Goal: Transaction & Acquisition: Purchase product/service

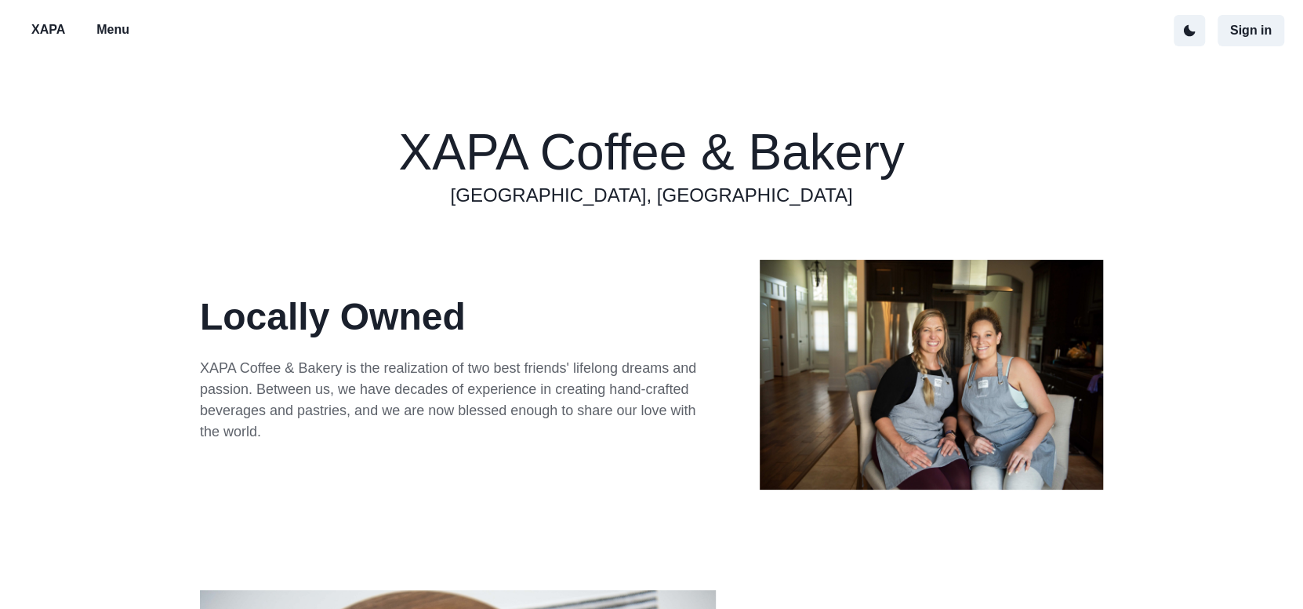
click at [115, 28] on p "Menu" at bounding box center [112, 29] width 33 height 19
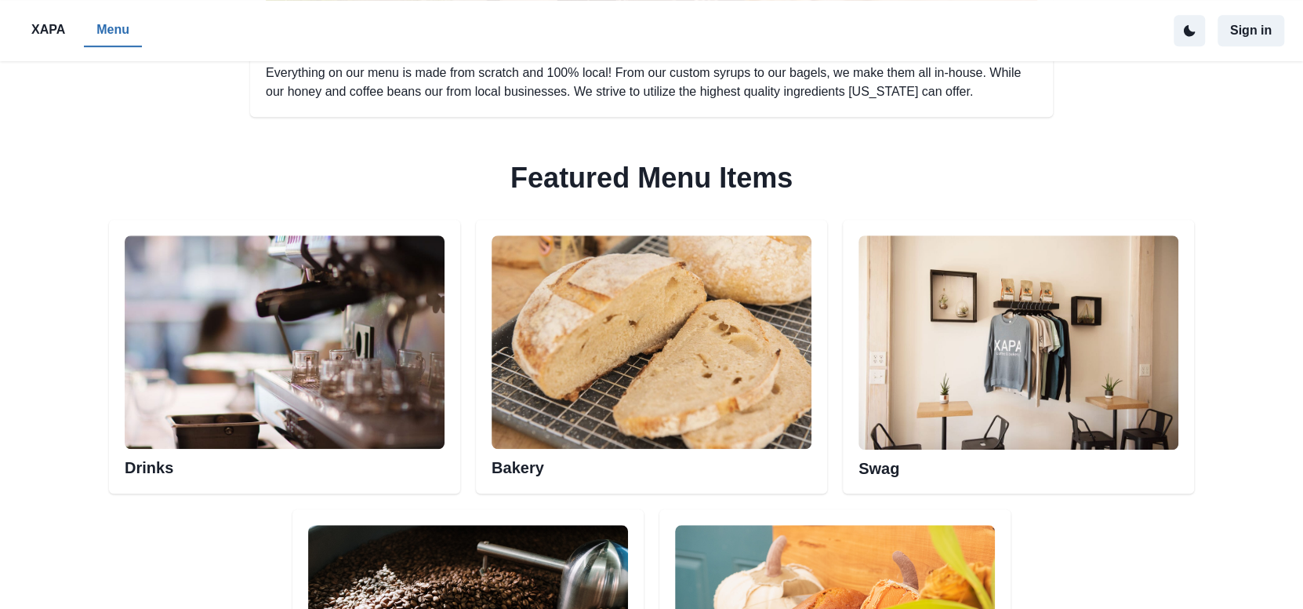
scroll to position [784, 0]
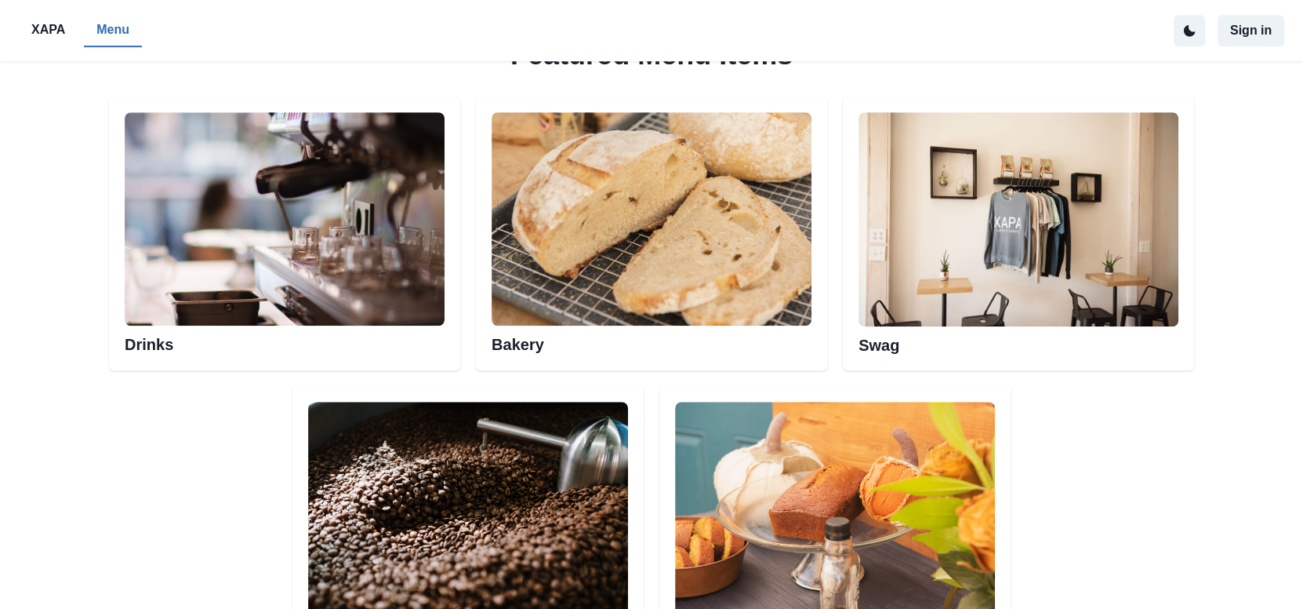
click at [266, 271] on img at bounding box center [285, 218] width 320 height 213
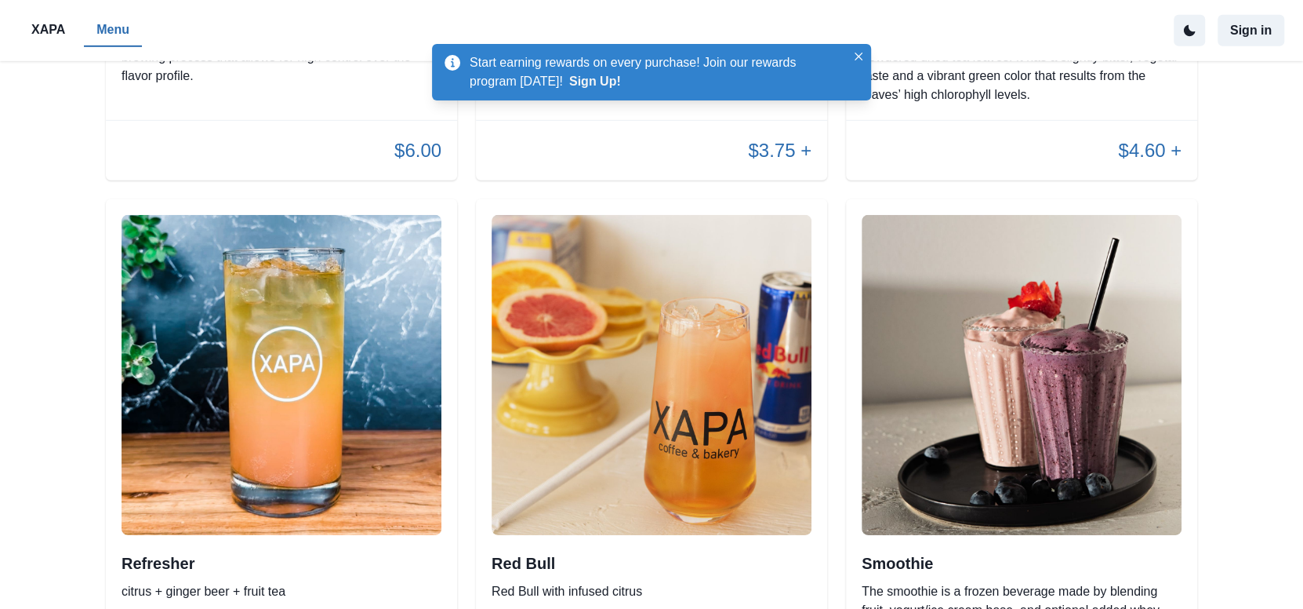
scroll to position [3312, 0]
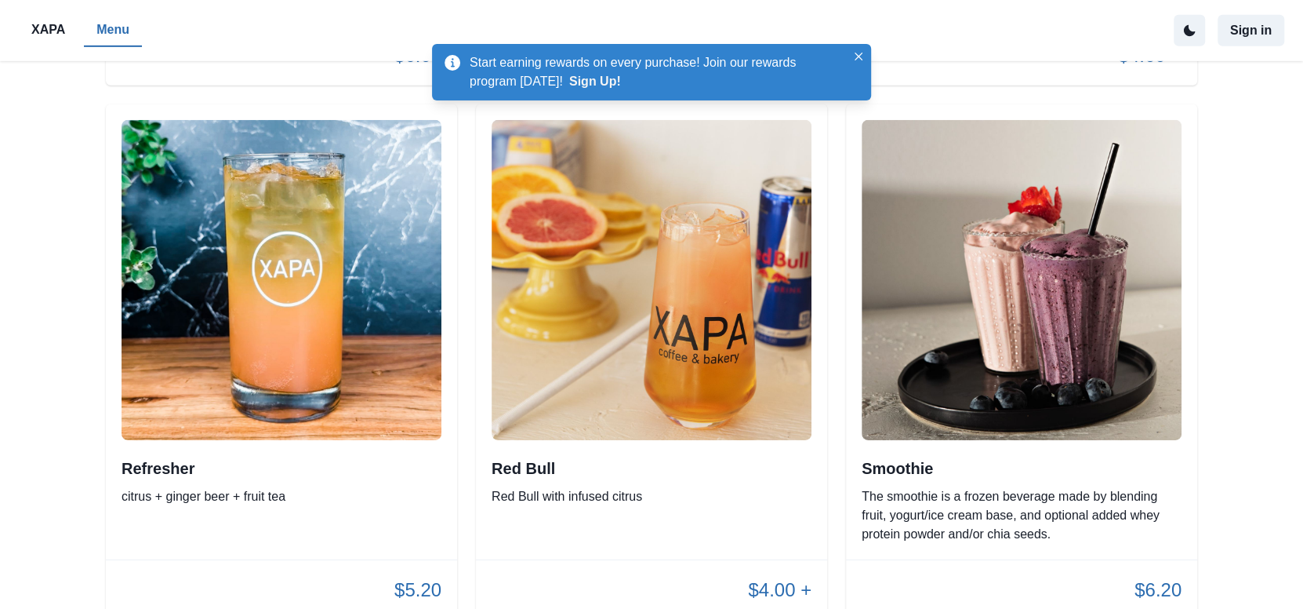
click at [329, 351] on img at bounding box center [282, 280] width 320 height 320
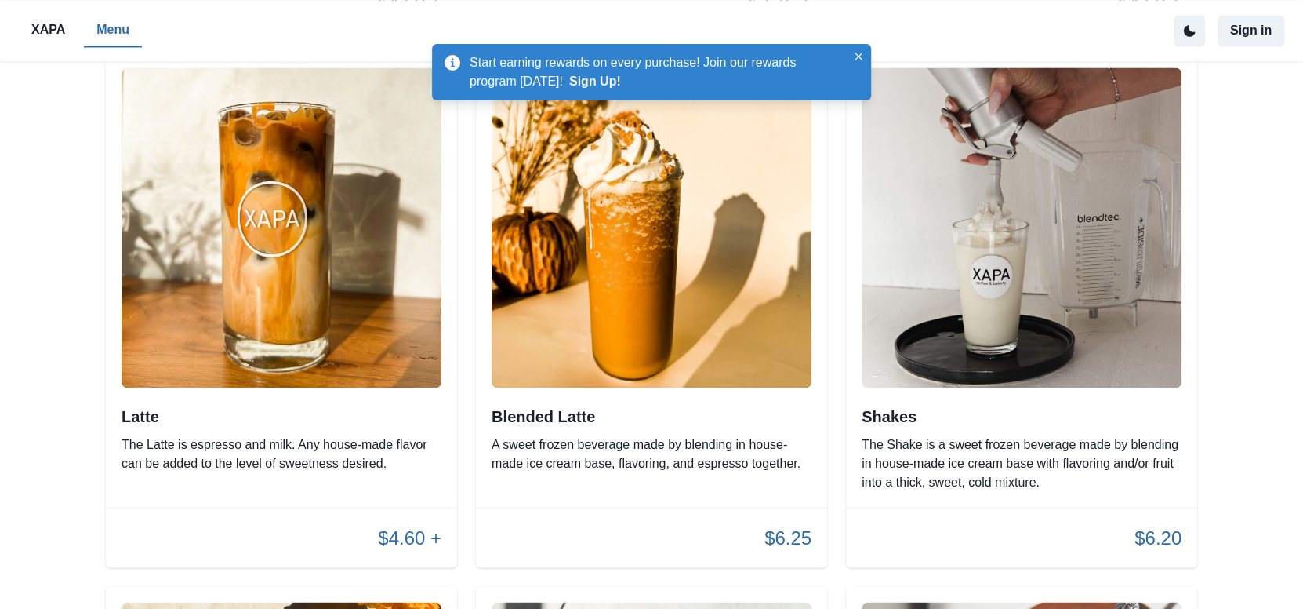
scroll to position [1742, 0]
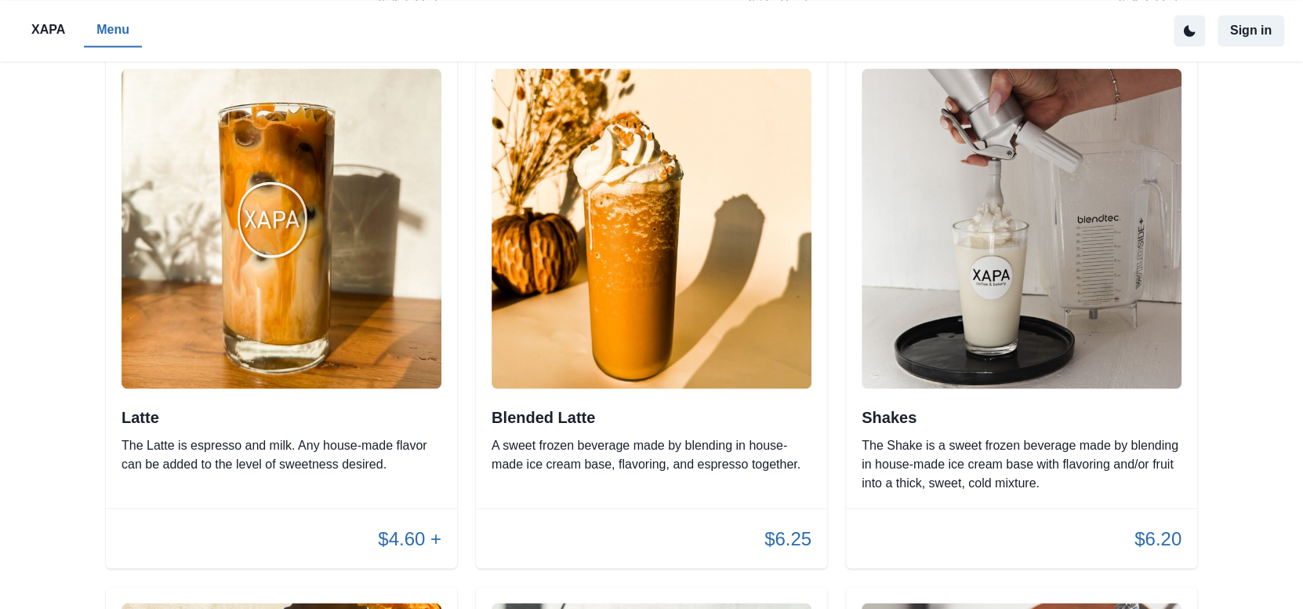
click at [327, 435] on p "The Latte is espresso and milk. Any house-made flavor can be added to the level…" at bounding box center [282, 454] width 320 height 38
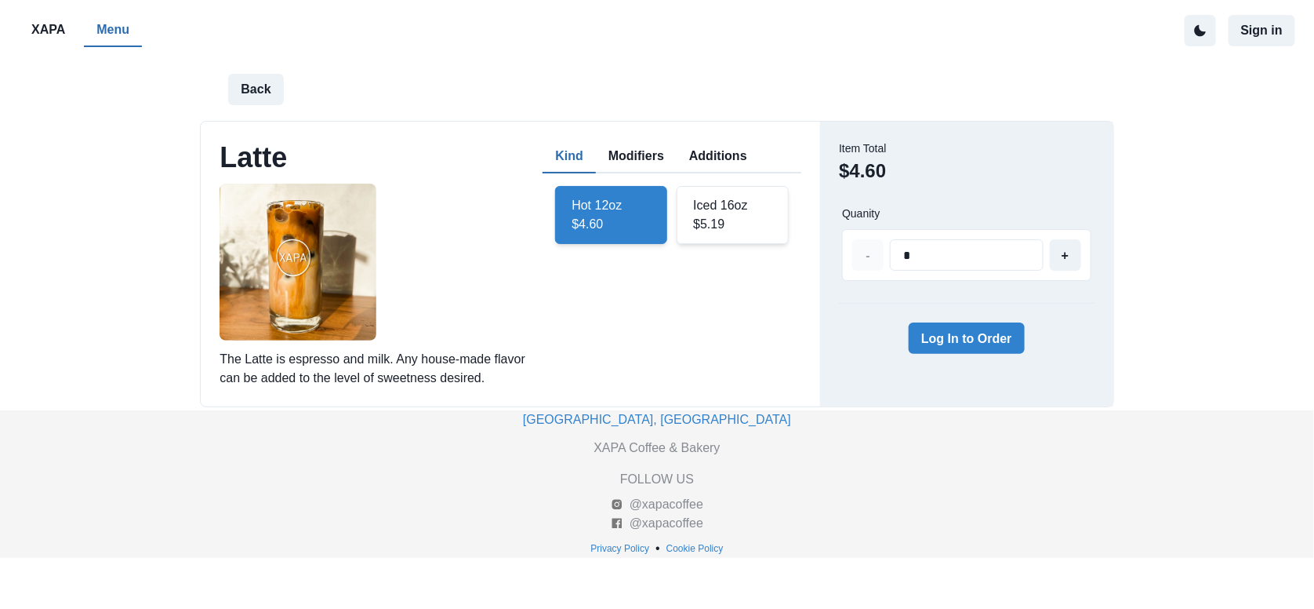
click at [714, 151] on button "Additions" at bounding box center [718, 156] width 83 height 33
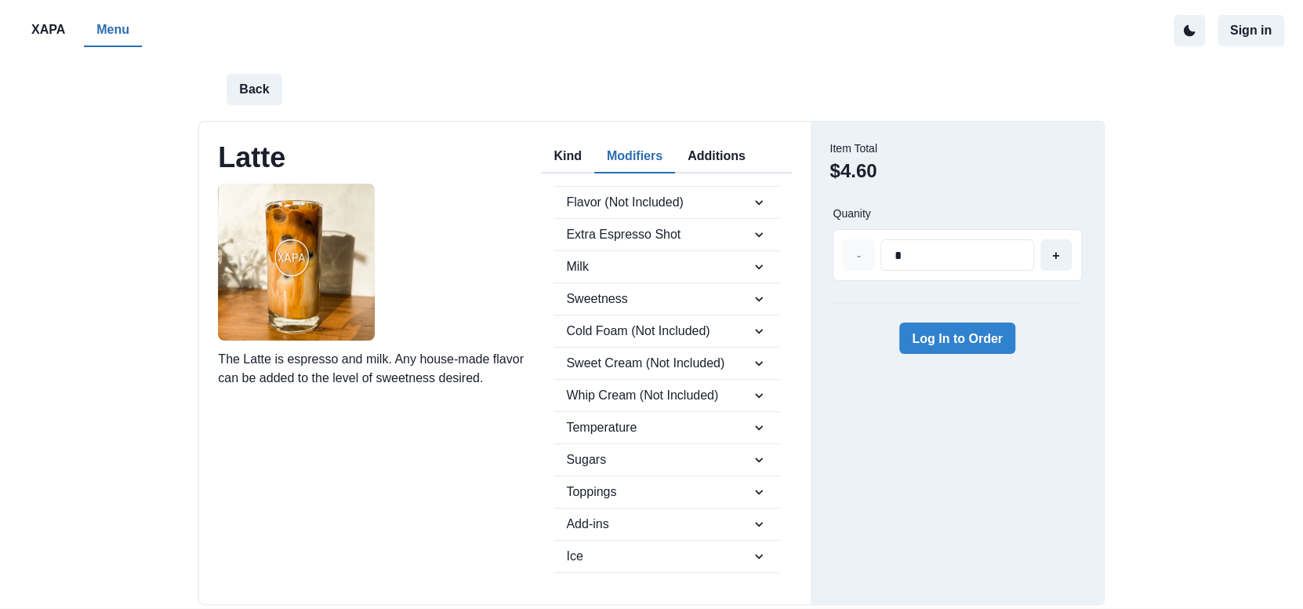
click at [650, 150] on button "Modifiers" at bounding box center [634, 156] width 81 height 33
click at [752, 361] on icon "button" at bounding box center [759, 363] width 16 height 16
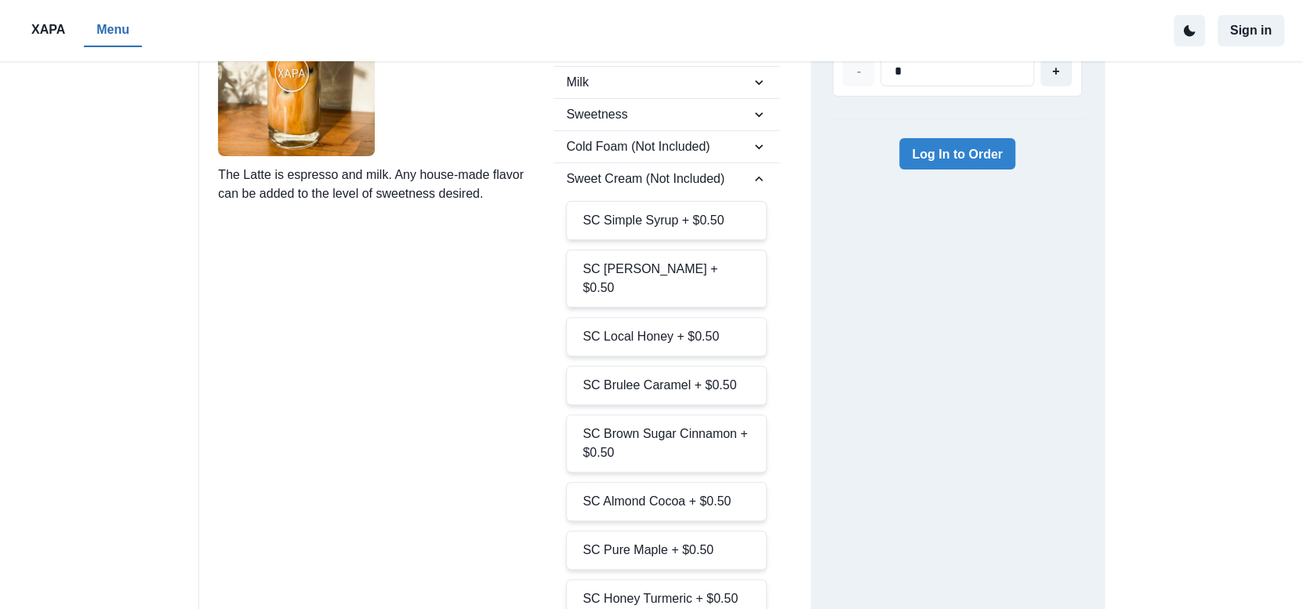
scroll to position [156, 0]
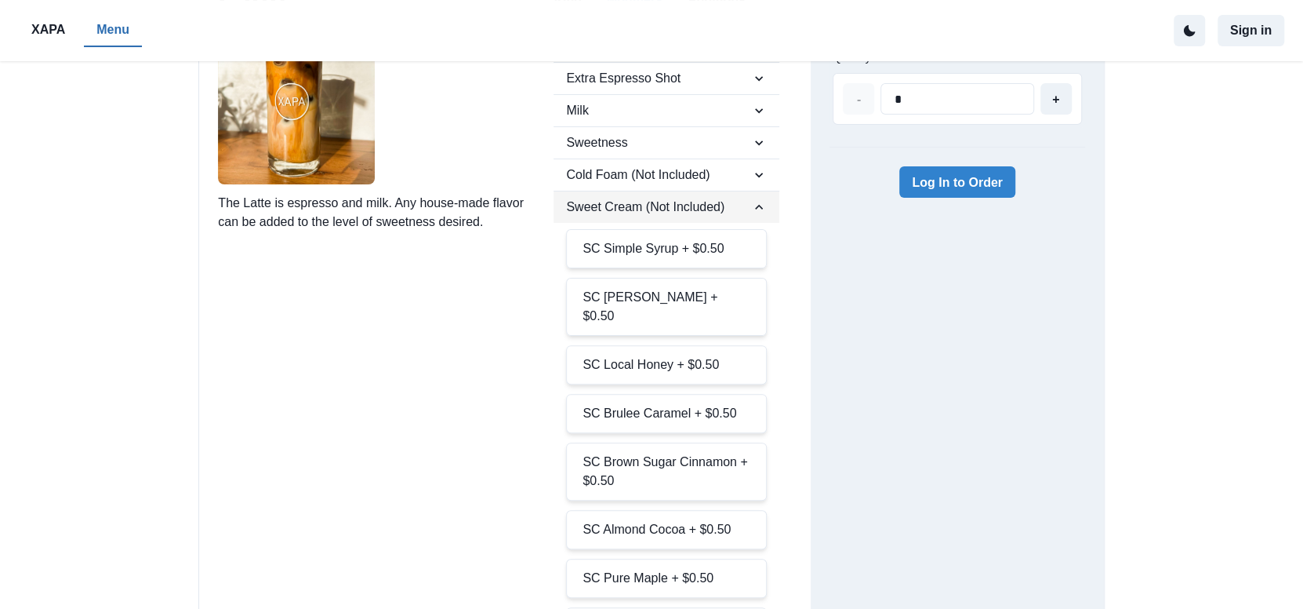
click at [756, 202] on icon "button" at bounding box center [759, 207] width 16 height 16
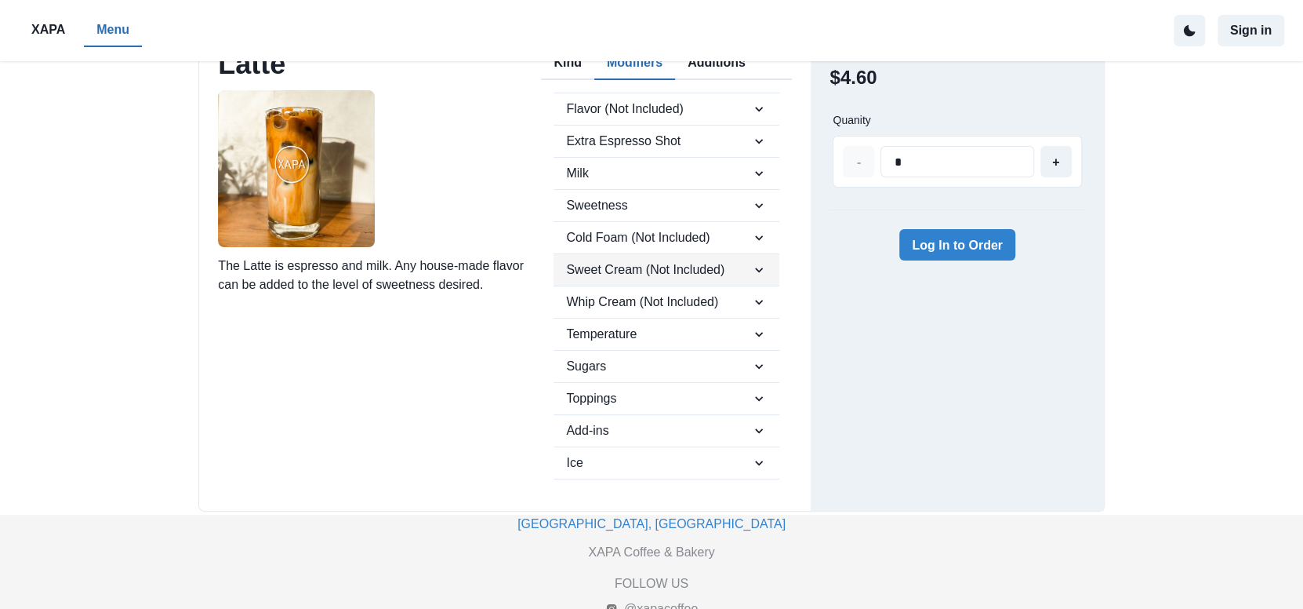
scroll to position [65, 0]
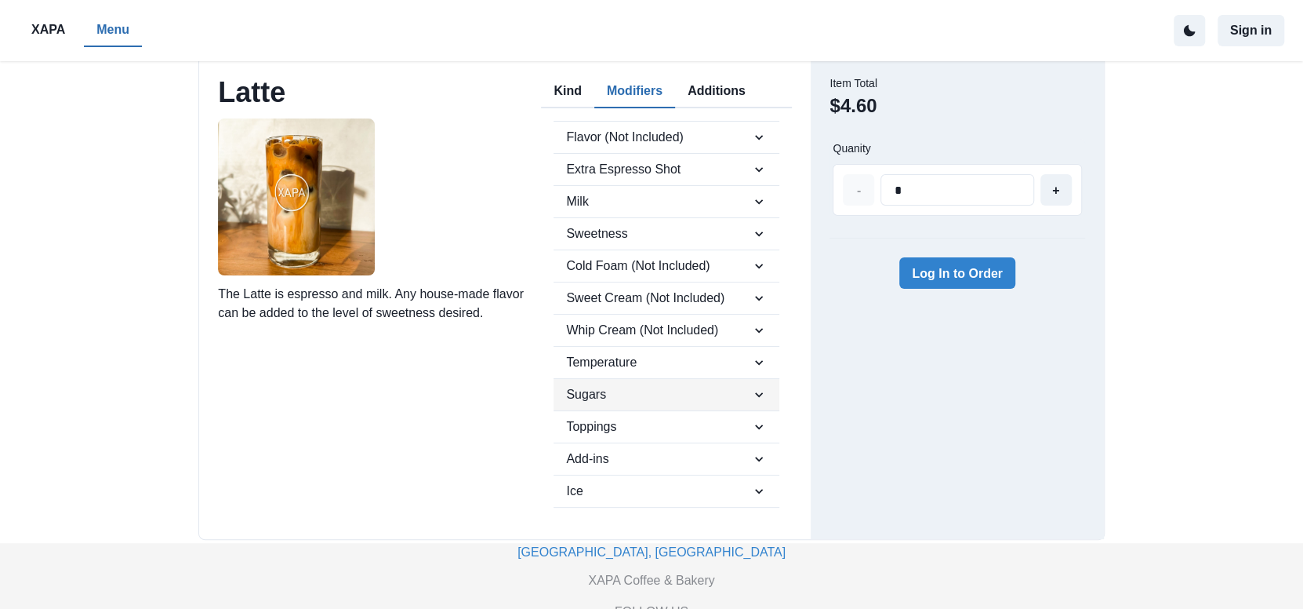
click at [751, 387] on icon "button" at bounding box center [759, 395] width 16 height 16
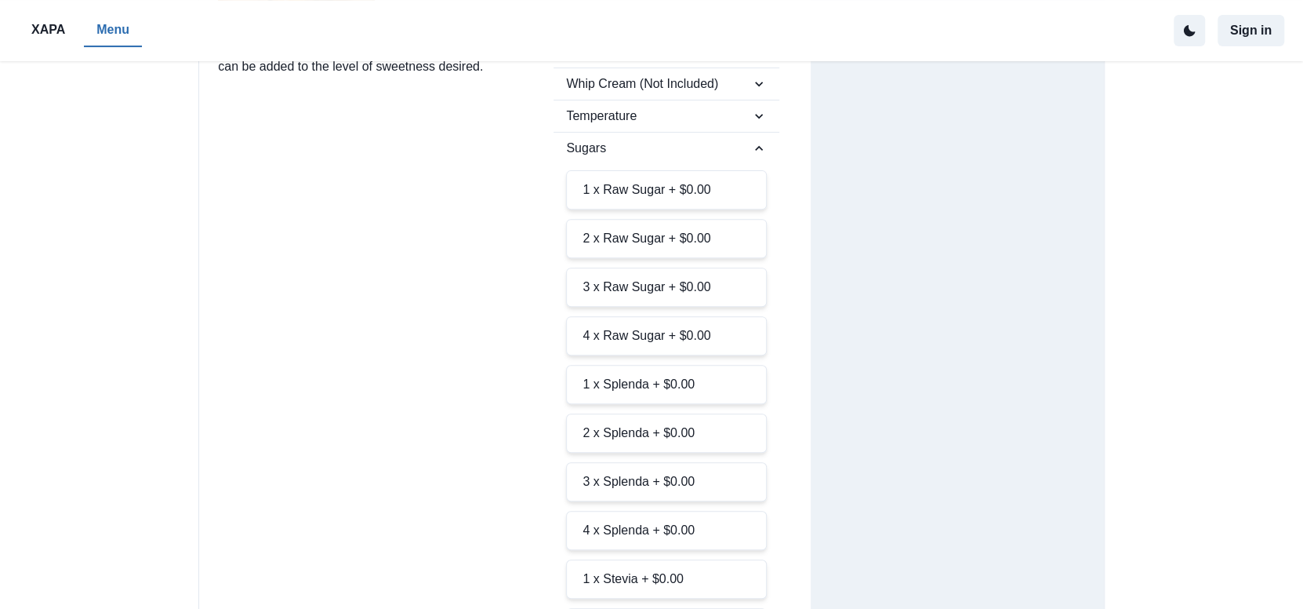
scroll to position [223, 0]
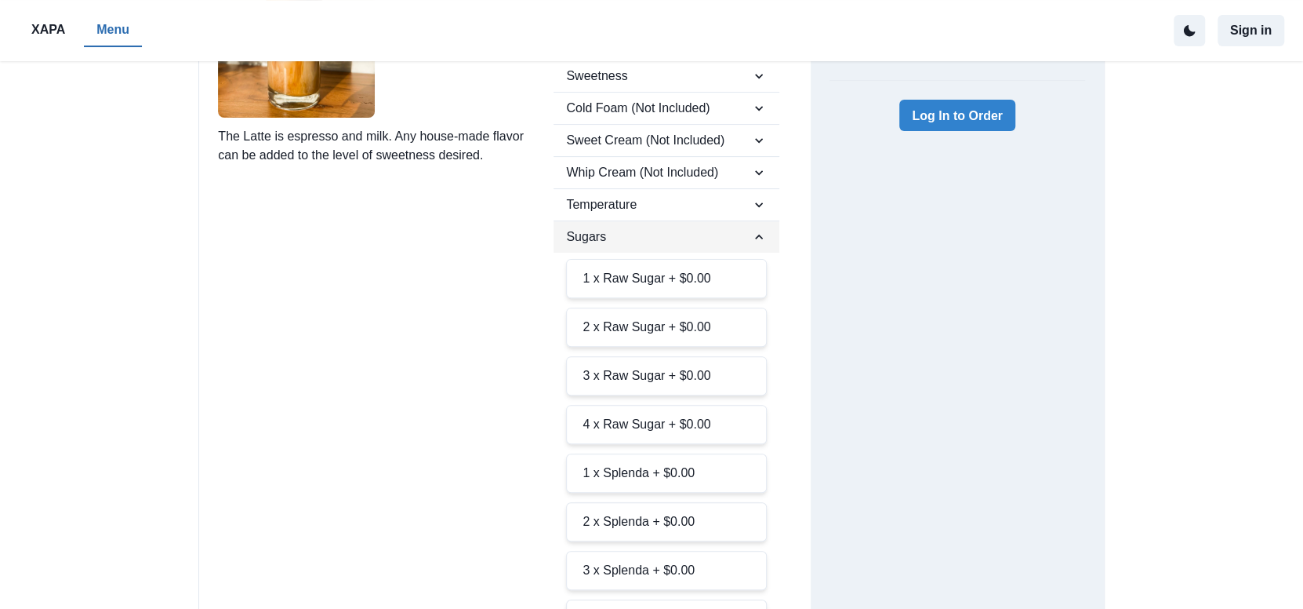
click at [751, 237] on icon "button" at bounding box center [759, 237] width 16 height 16
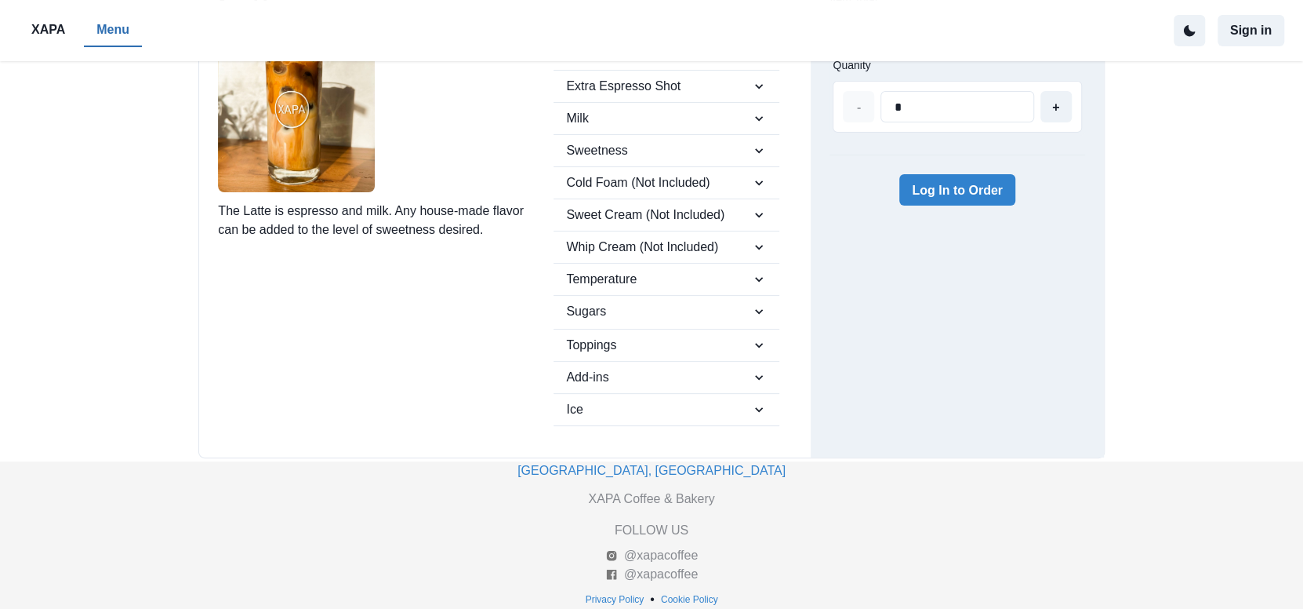
scroll to position [144, 0]
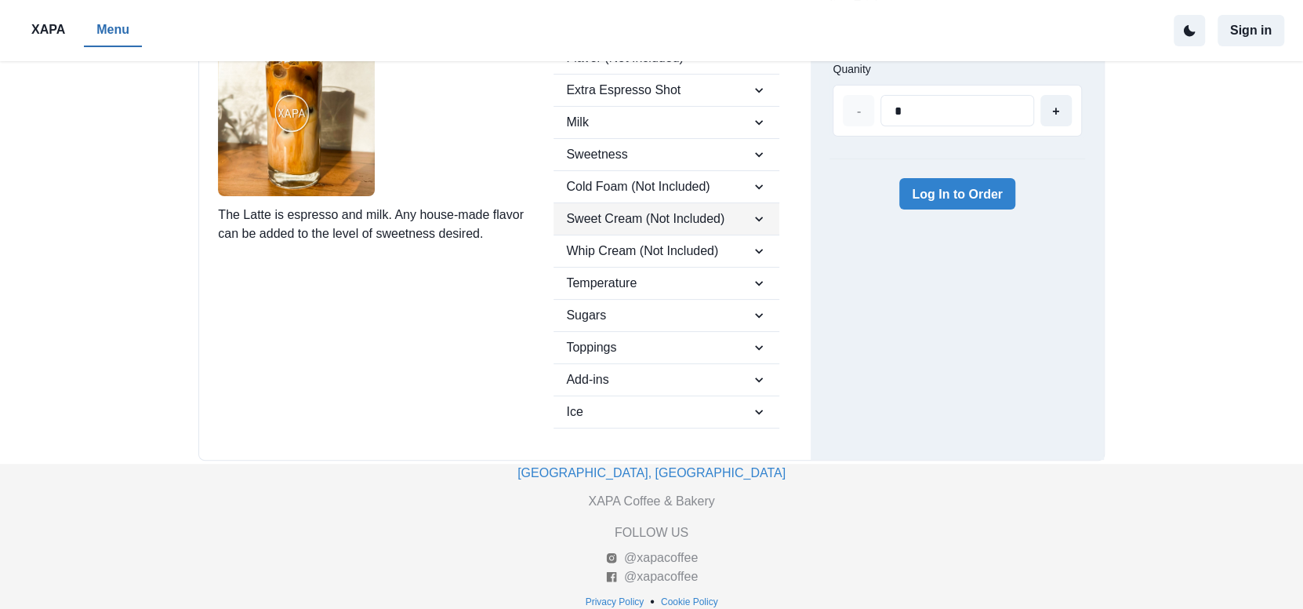
click at [670, 212] on span "Sweet Cream (Not Included)" at bounding box center [658, 218] width 185 height 19
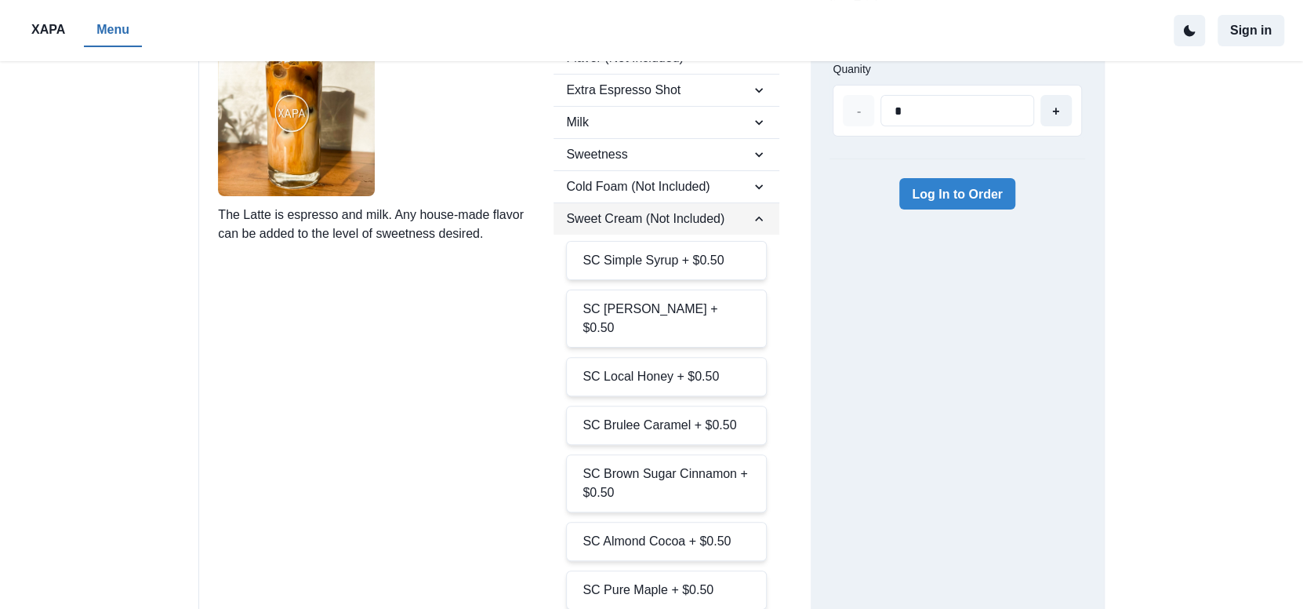
click at [670, 212] on span "Sweet Cream (Not Included)" at bounding box center [658, 218] width 185 height 19
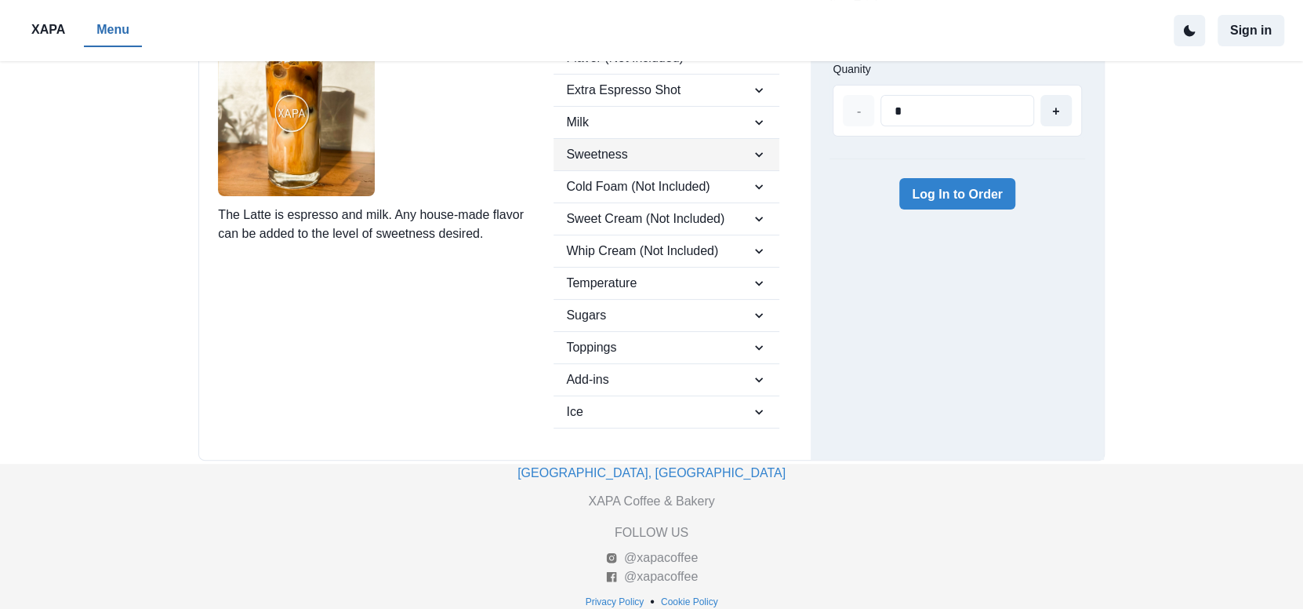
click at [672, 158] on span "Sweetness" at bounding box center [658, 154] width 185 height 19
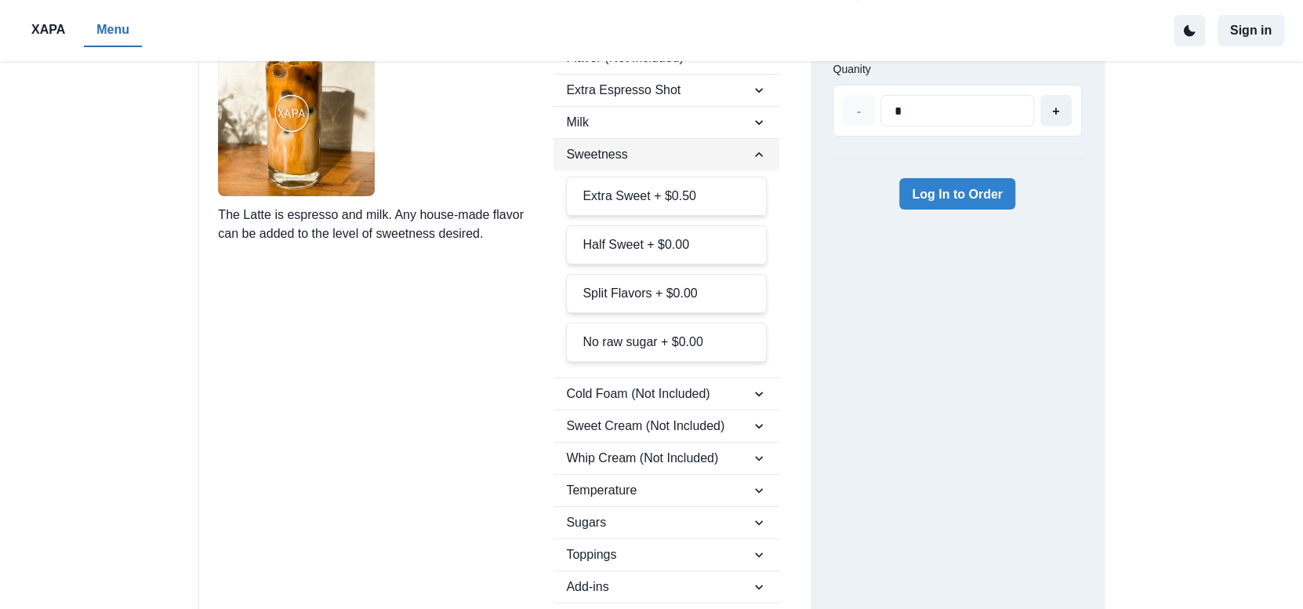
click at [672, 158] on span "Sweetness" at bounding box center [658, 154] width 185 height 19
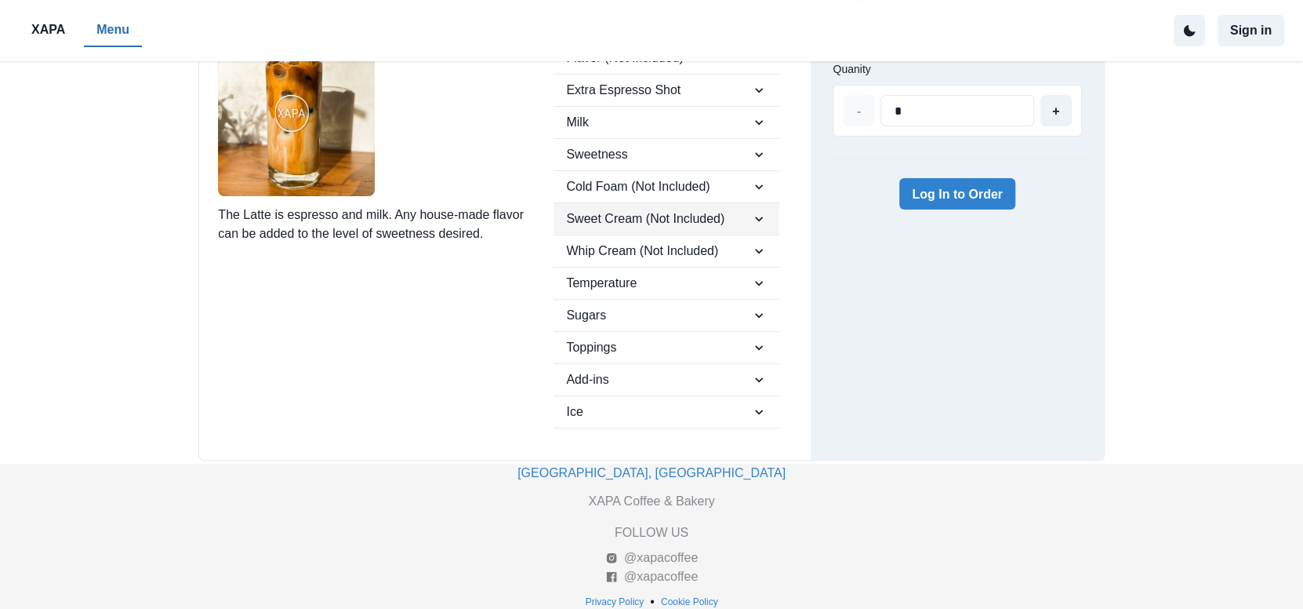
click at [683, 214] on span "Sweet Cream (Not Included)" at bounding box center [658, 218] width 185 height 19
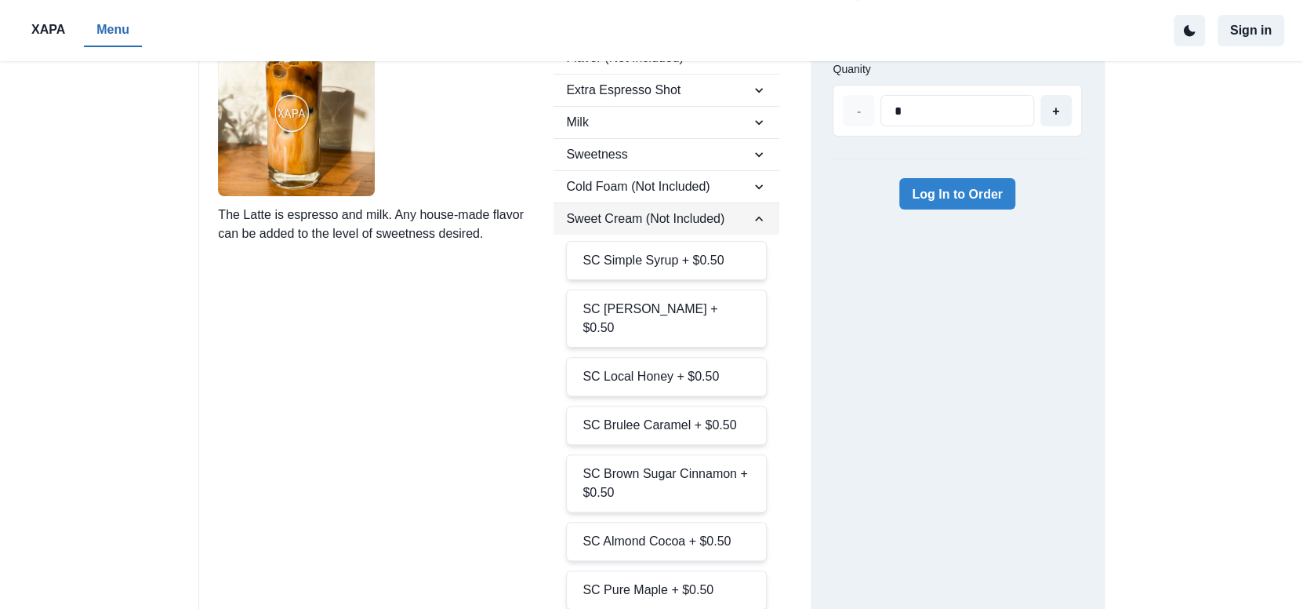
click at [677, 213] on span "Sweet Cream (Not Included)" at bounding box center [658, 218] width 185 height 19
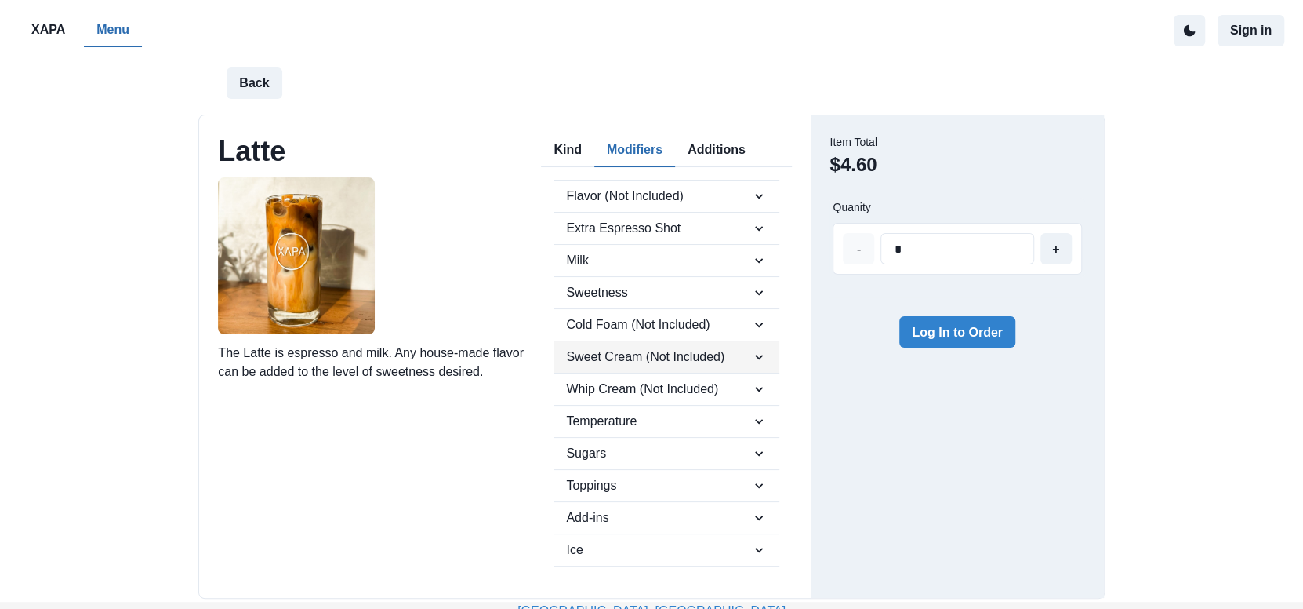
scroll to position [0, 0]
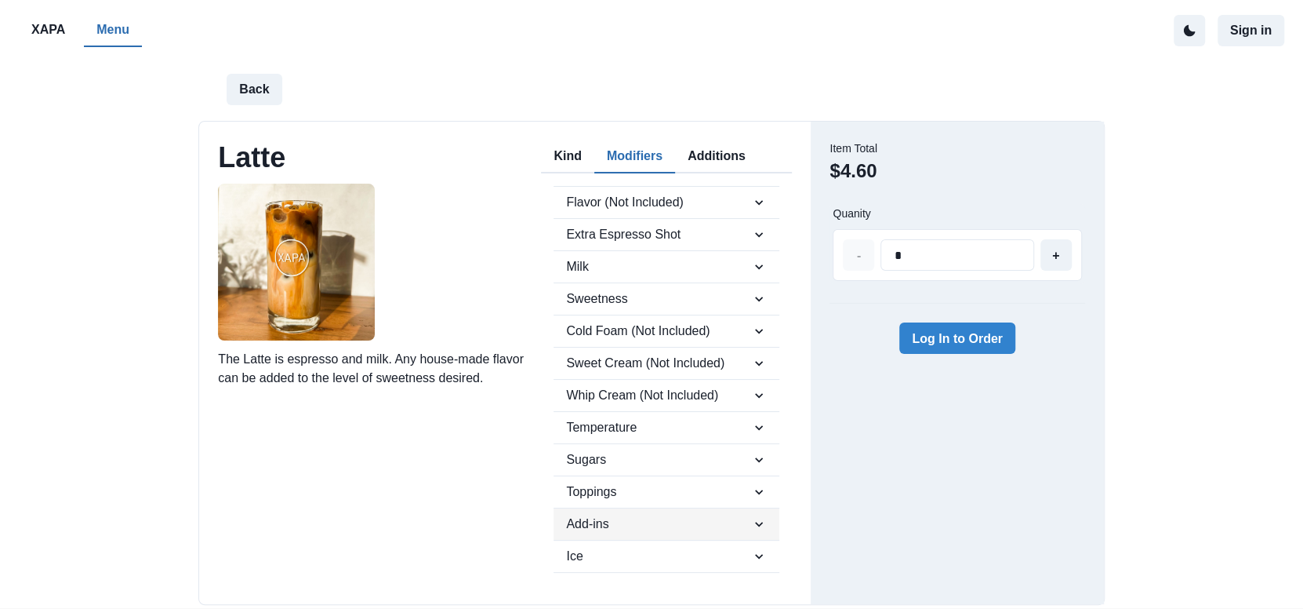
click at [623, 514] on span "Add-ins" at bounding box center [658, 523] width 185 height 19
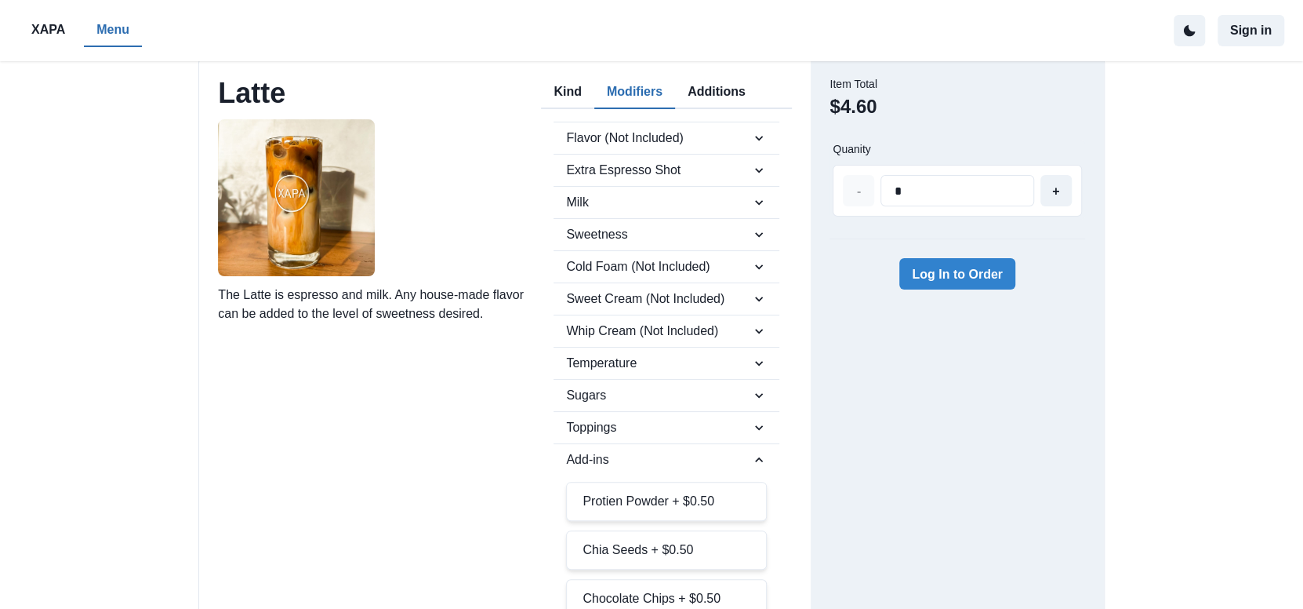
scroll to position [156, 0]
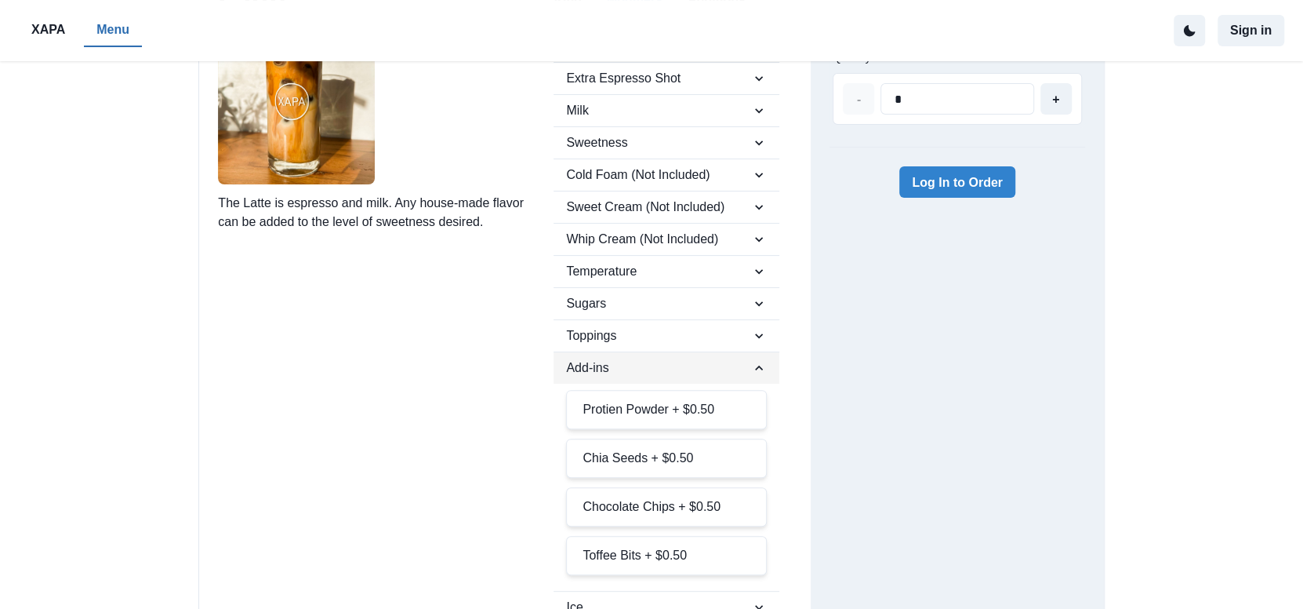
click at [627, 365] on span "Add-ins" at bounding box center [658, 367] width 185 height 19
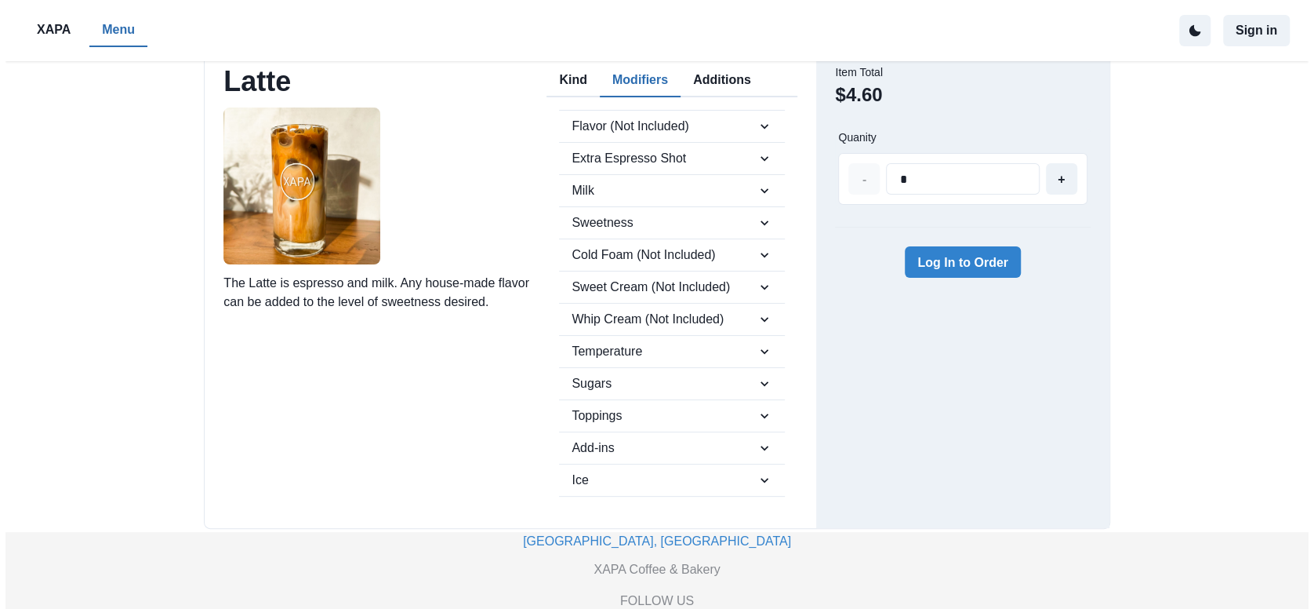
scroll to position [0, 0]
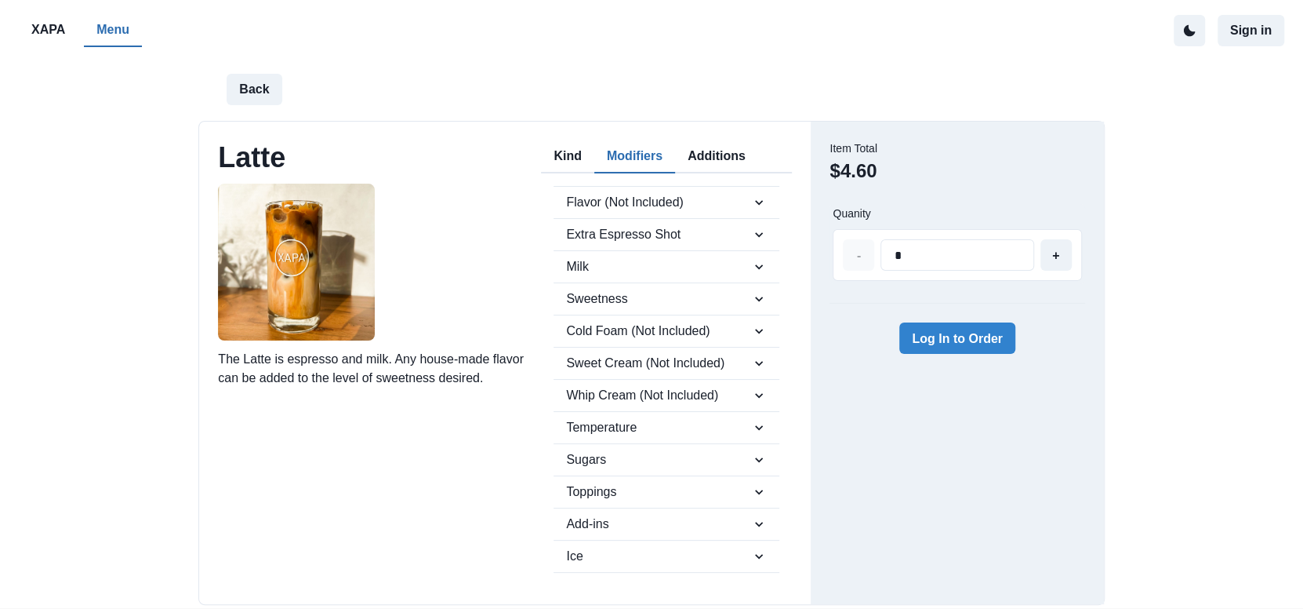
click at [49, 30] on p "XAPA" at bounding box center [48, 29] width 34 height 19
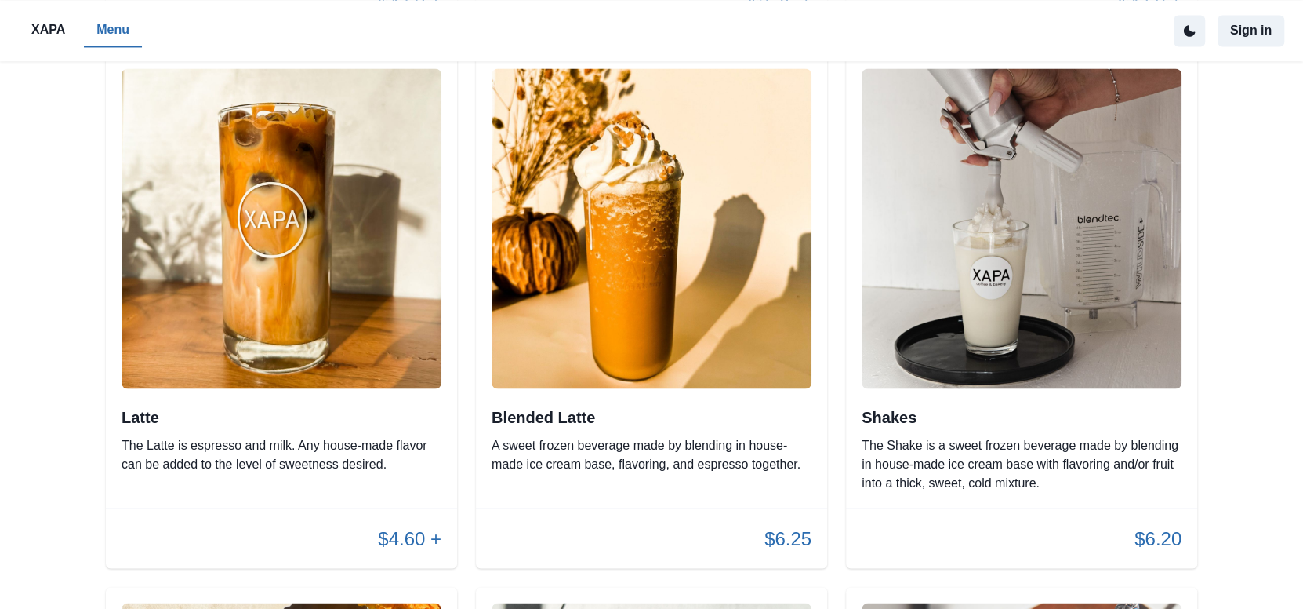
scroll to position [784, 0]
